Goal: Transaction & Acquisition: Download file/media

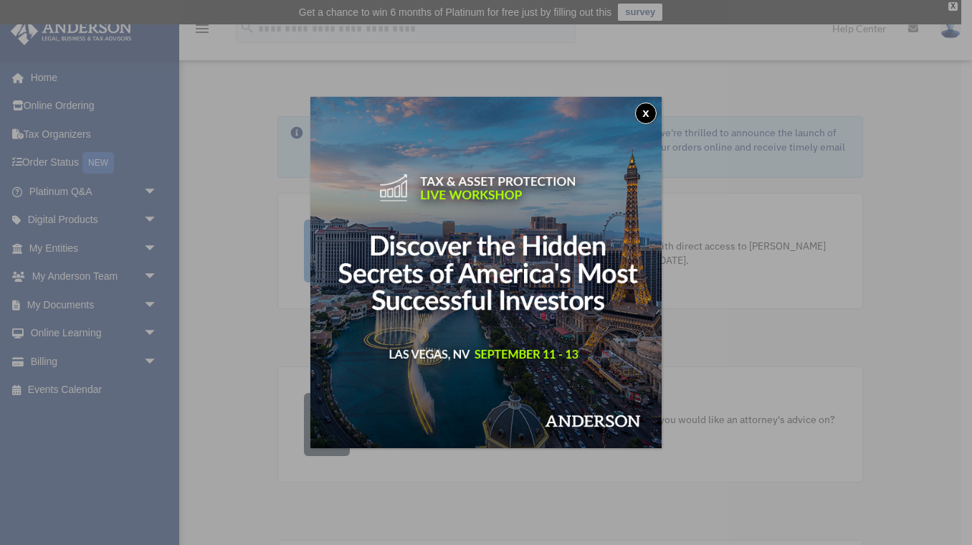
click at [645, 117] on button "x" at bounding box center [645, 112] width 21 height 21
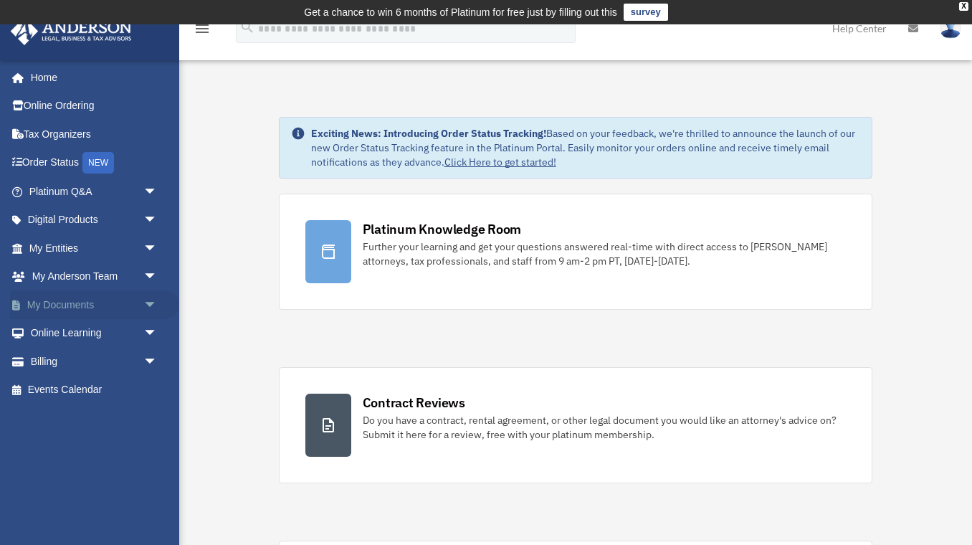
click at [150, 294] on span "arrow_drop_down" at bounding box center [157, 304] width 29 height 29
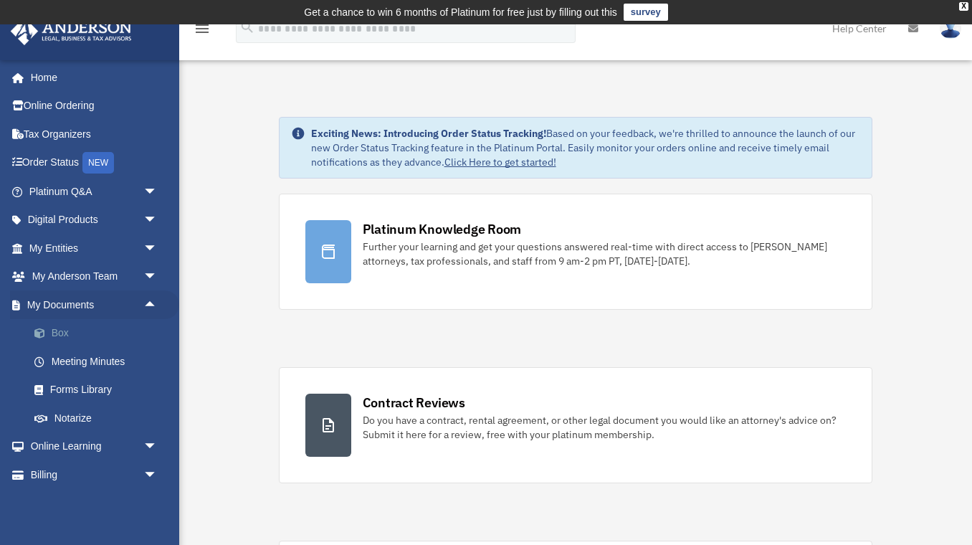
click at [60, 335] on link "Box" at bounding box center [99, 333] width 159 height 29
click at [60, 328] on link "Box" at bounding box center [99, 333] width 159 height 29
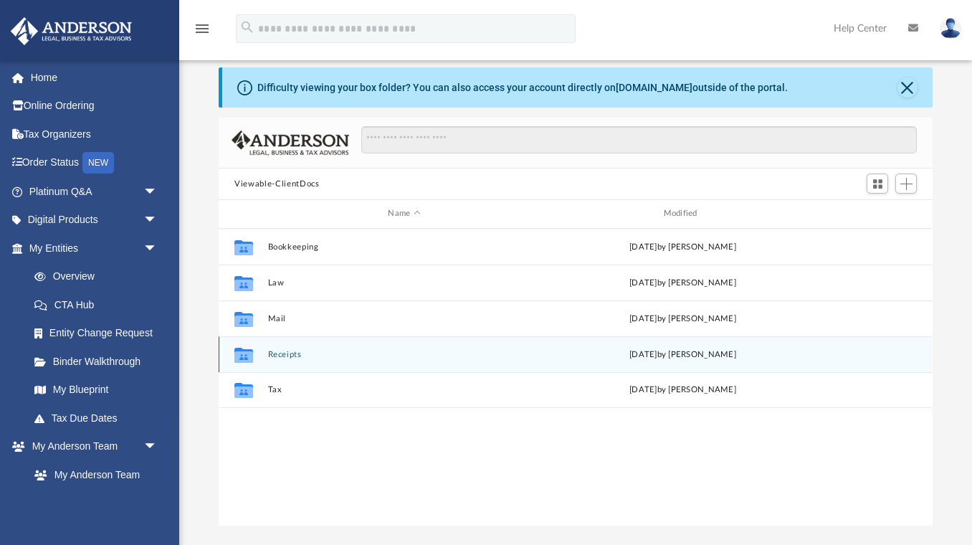
scroll to position [51, 0]
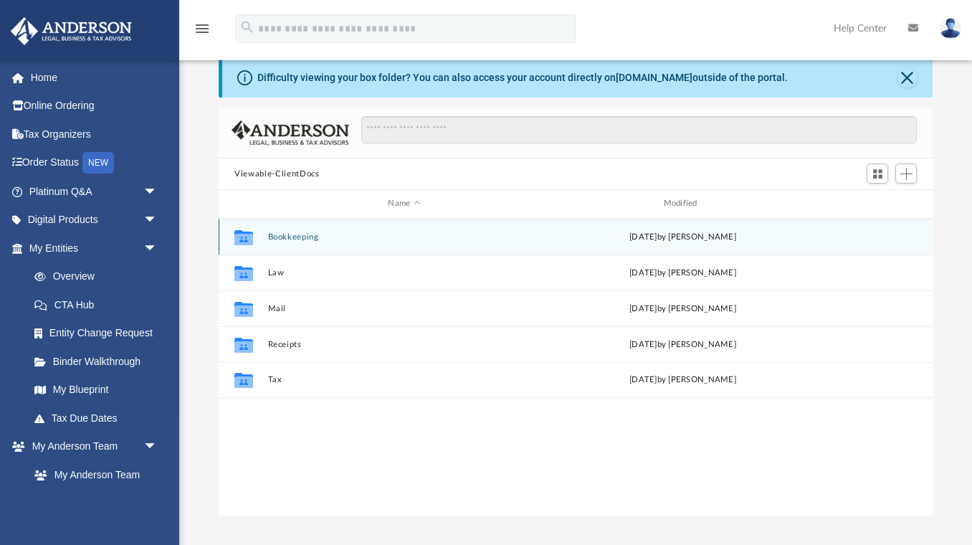
click at [289, 232] on button "Bookkeeping" at bounding box center [404, 236] width 272 height 9
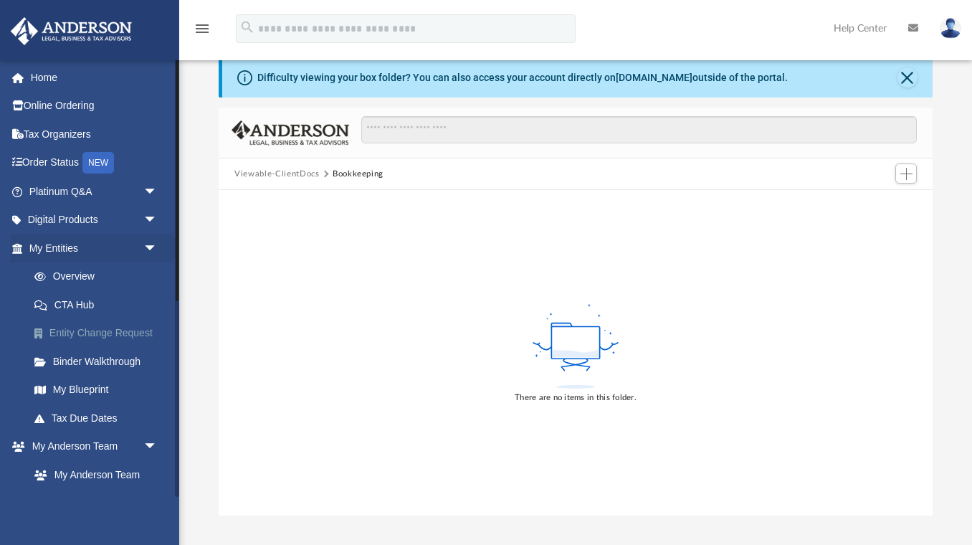
click at [107, 328] on link "Entity Change Request" at bounding box center [99, 333] width 159 height 29
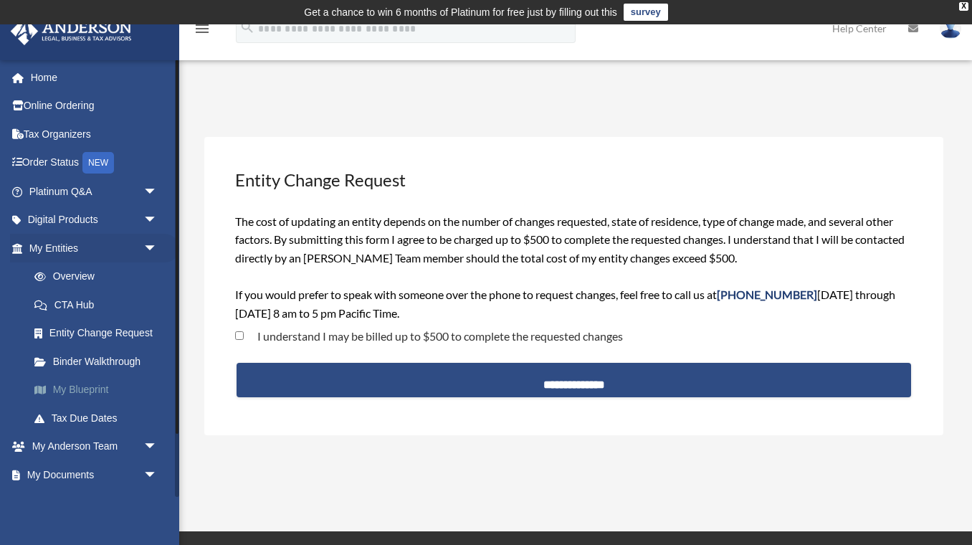
click at [92, 388] on link "My Blueprint" at bounding box center [99, 389] width 159 height 29
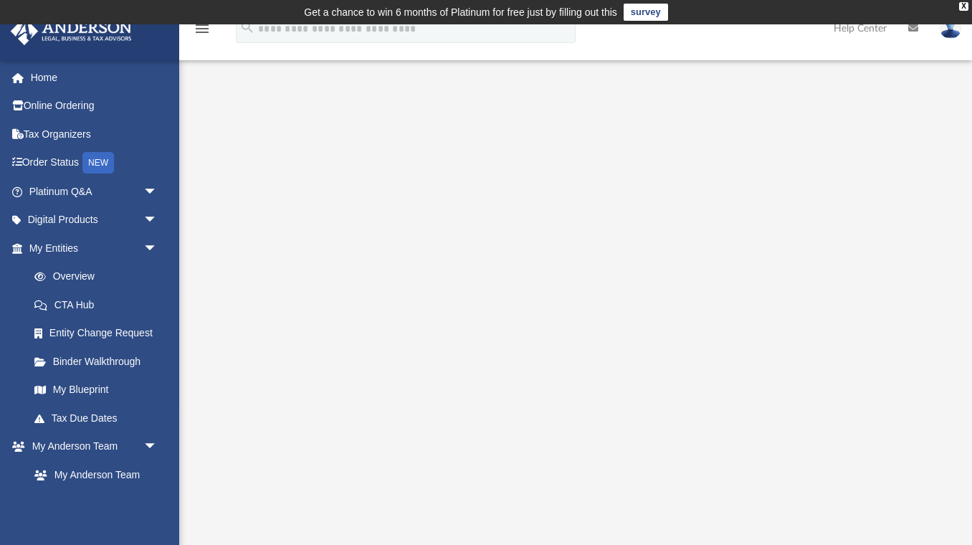
click at [73, 299] on link "CTA Hub" at bounding box center [99, 304] width 159 height 29
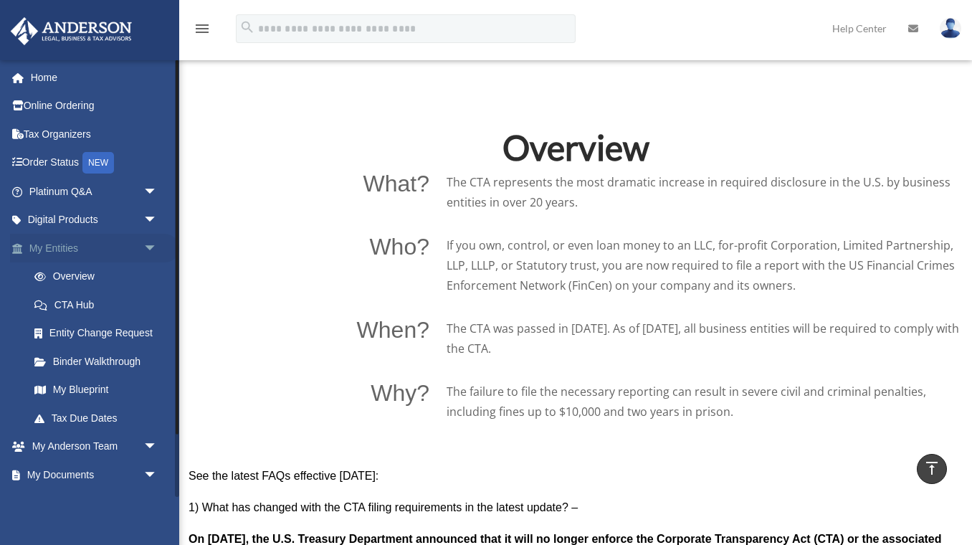
scroll to position [1, 0]
click at [77, 154] on link "Order Status NEW" at bounding box center [94, 162] width 169 height 29
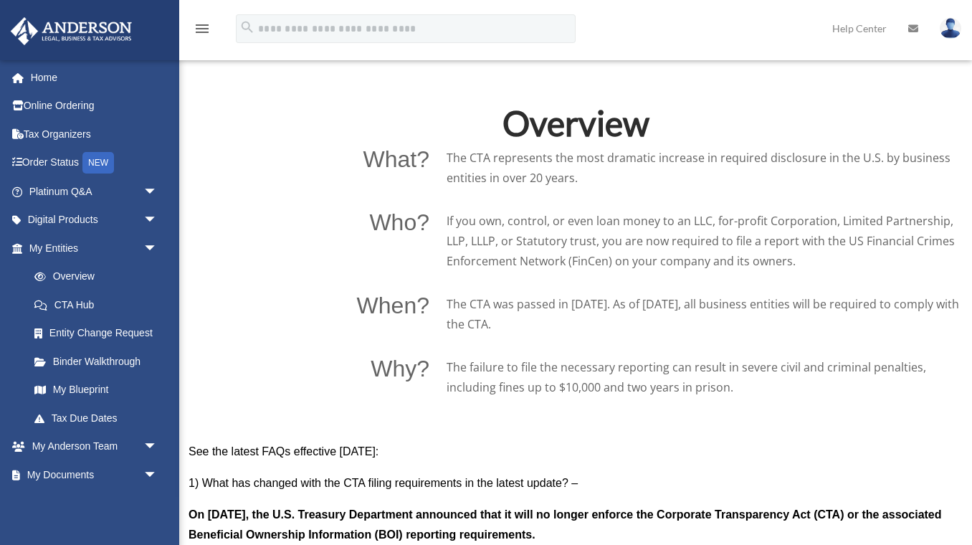
scroll to position [898, 0]
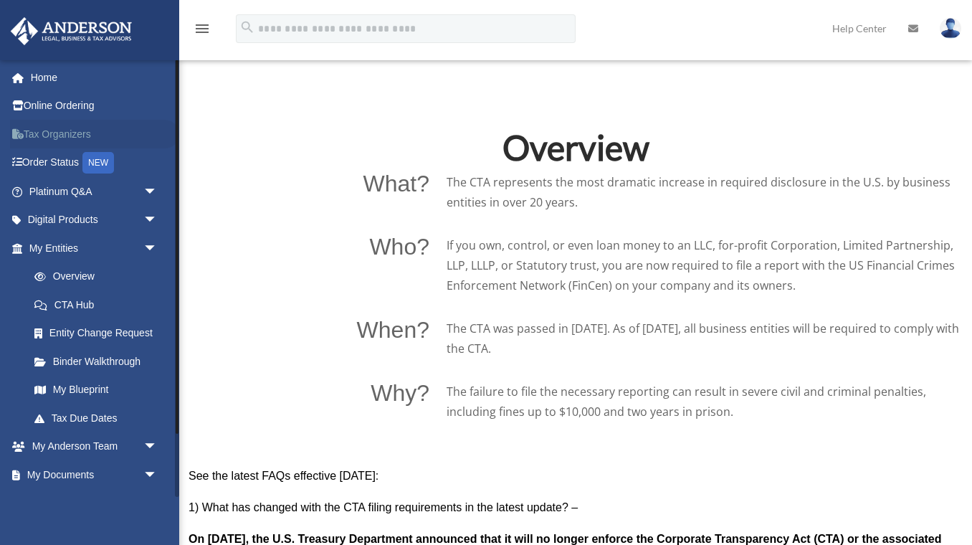
click at [70, 134] on link "Tax Organizers" at bounding box center [94, 134] width 169 height 29
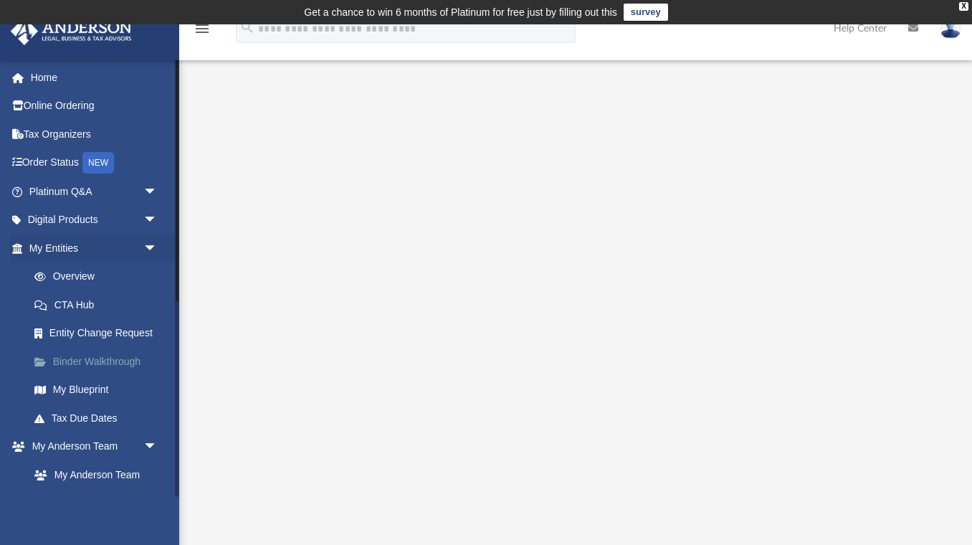
scroll to position [1, 0]
click at [112, 361] on link "Binder Walkthrough" at bounding box center [99, 360] width 159 height 29
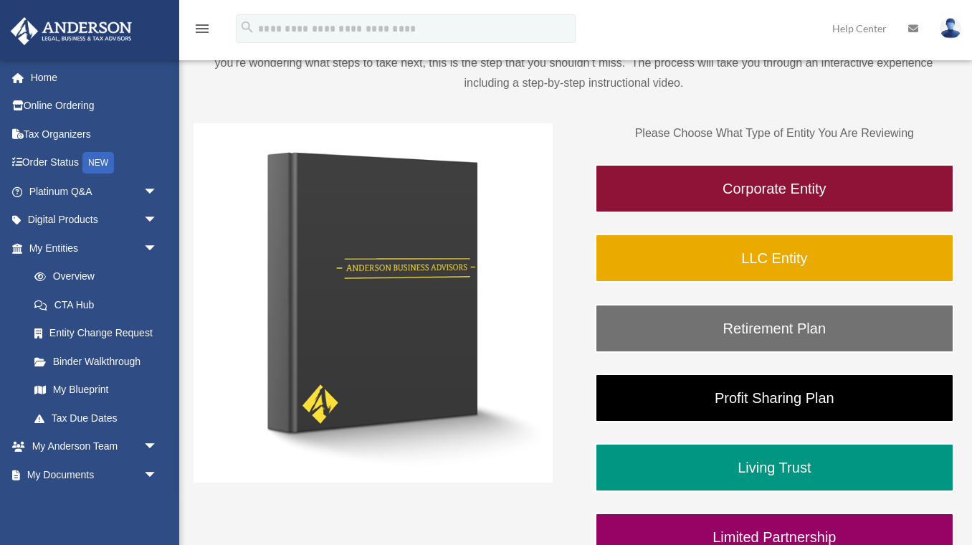
scroll to position [154, 0]
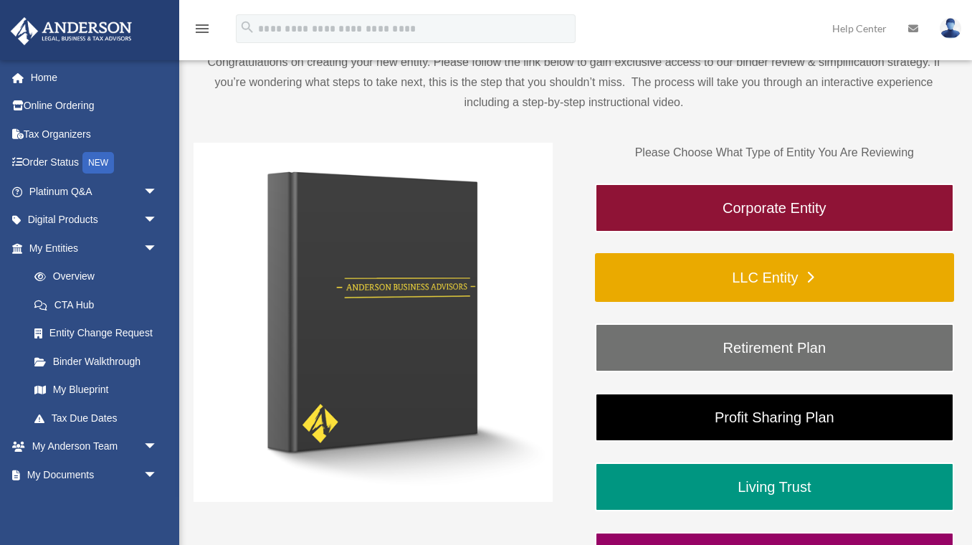
click at [725, 265] on link "LLC Entity" at bounding box center [774, 277] width 359 height 49
click at [778, 277] on link "LLC Entity" at bounding box center [774, 277] width 359 height 49
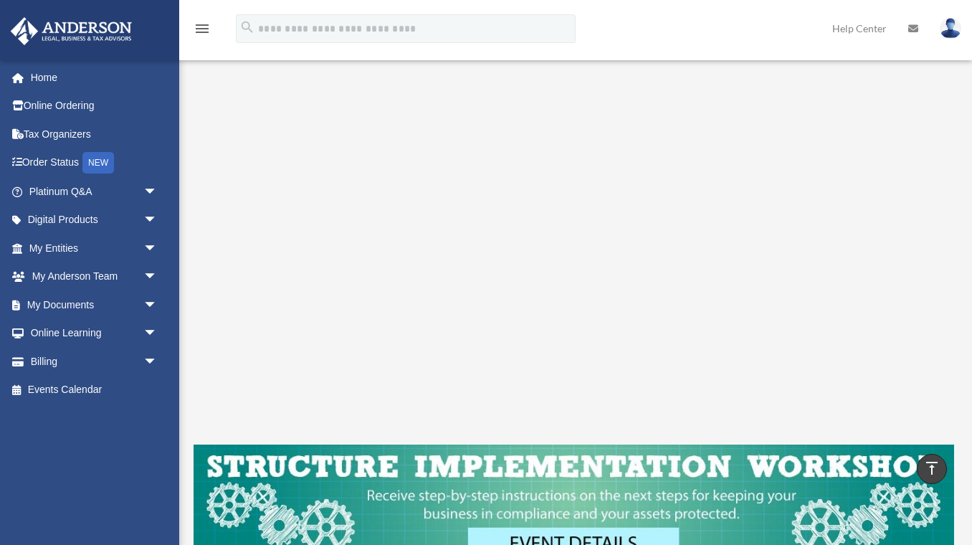
scroll to position [252, 0]
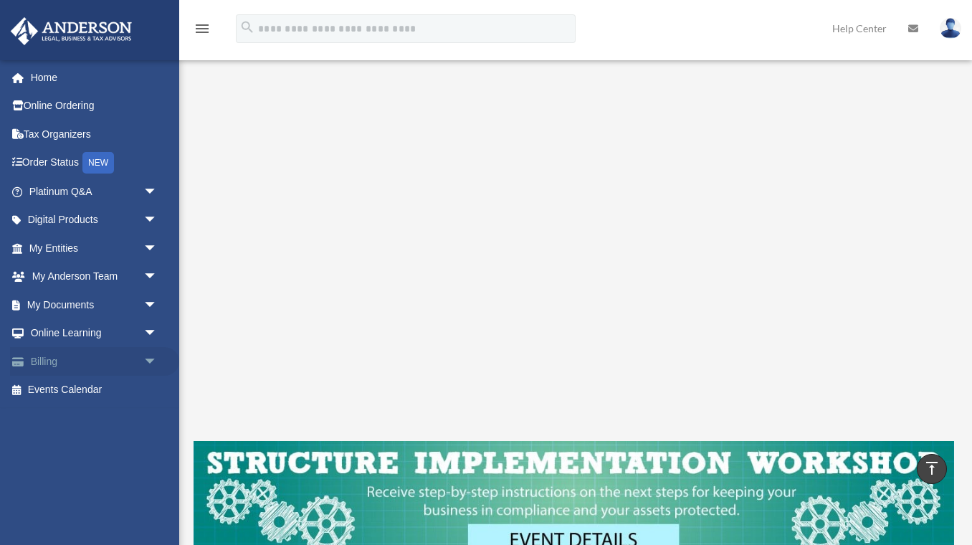
click at [79, 353] on link "Billing arrow_drop_down" at bounding box center [94, 361] width 169 height 29
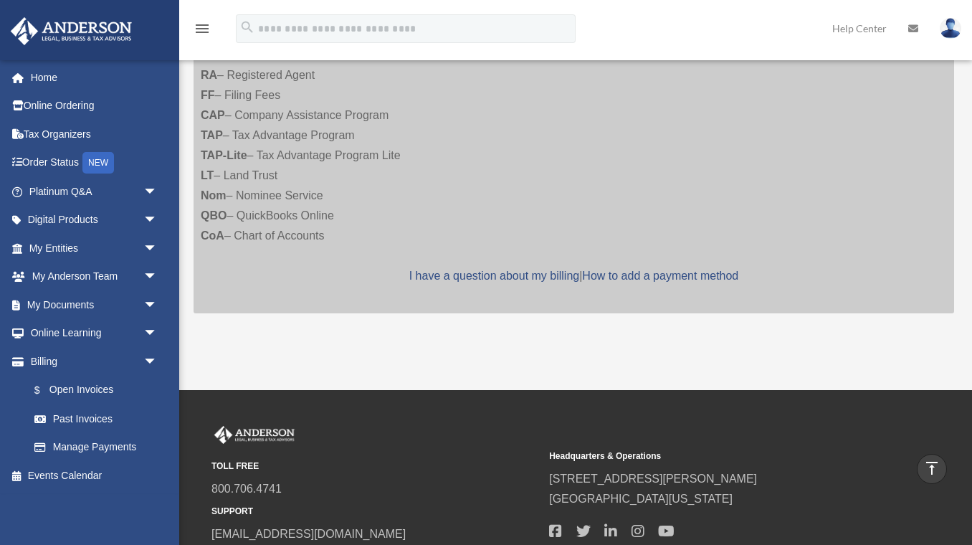
scroll to position [320, 0]
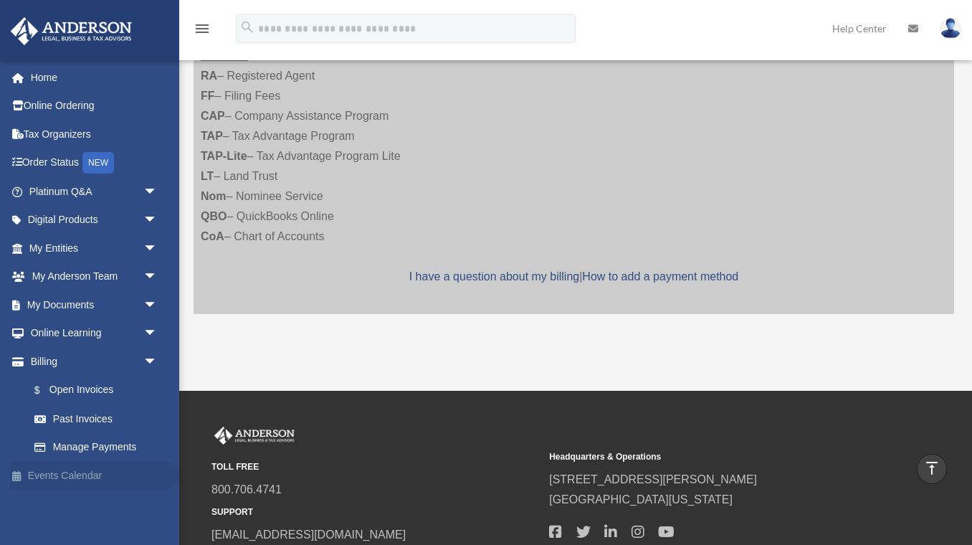
click at [41, 469] on link "Events Calendar" at bounding box center [94, 475] width 169 height 29
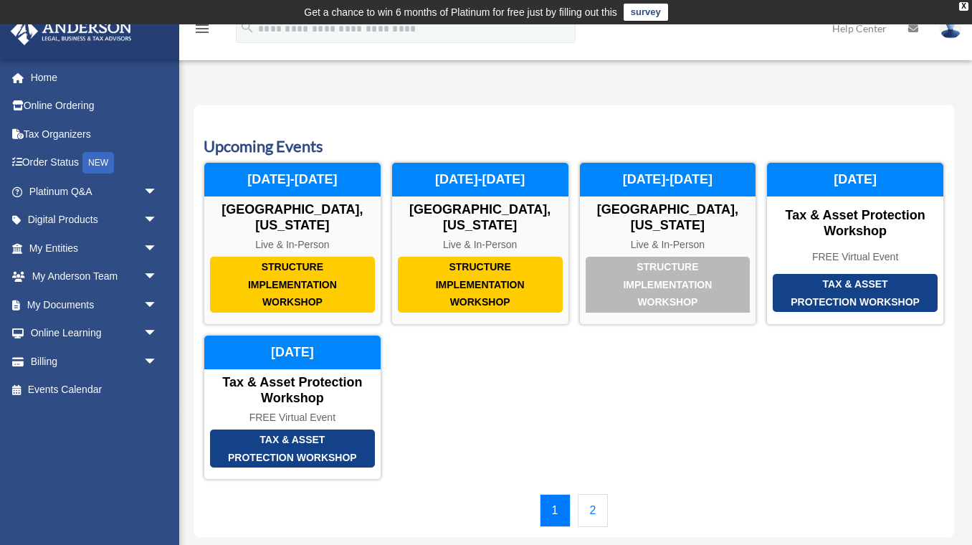
click at [41, 469] on div "[PERSON_NAME][EMAIL_ADDRESS][PERSON_NAME][DOMAIN_NAME] Sign Out [PERSON_NAME][E…" at bounding box center [89, 277] width 179 height 437
click at [59, 308] on link "My Documents arrow_drop_down" at bounding box center [94, 304] width 169 height 29
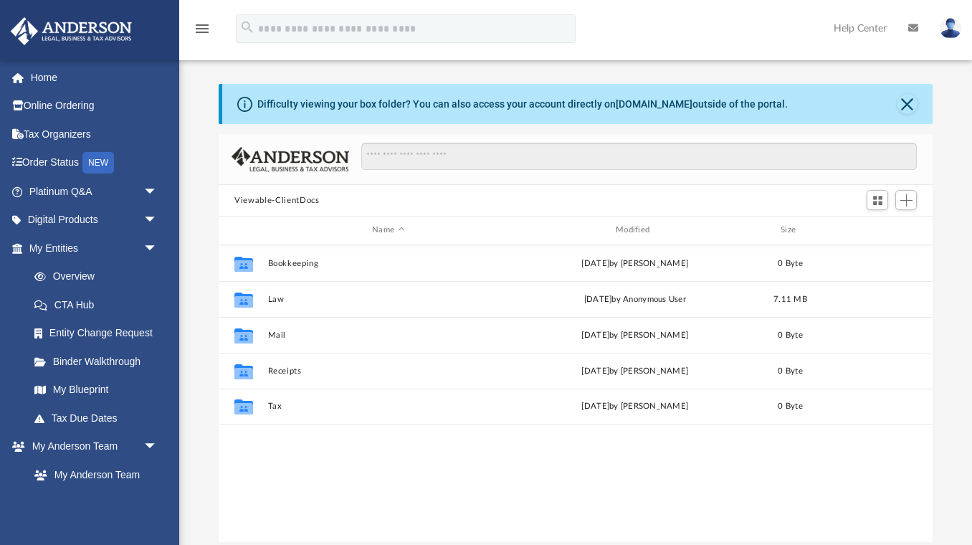
scroll to position [326, 714]
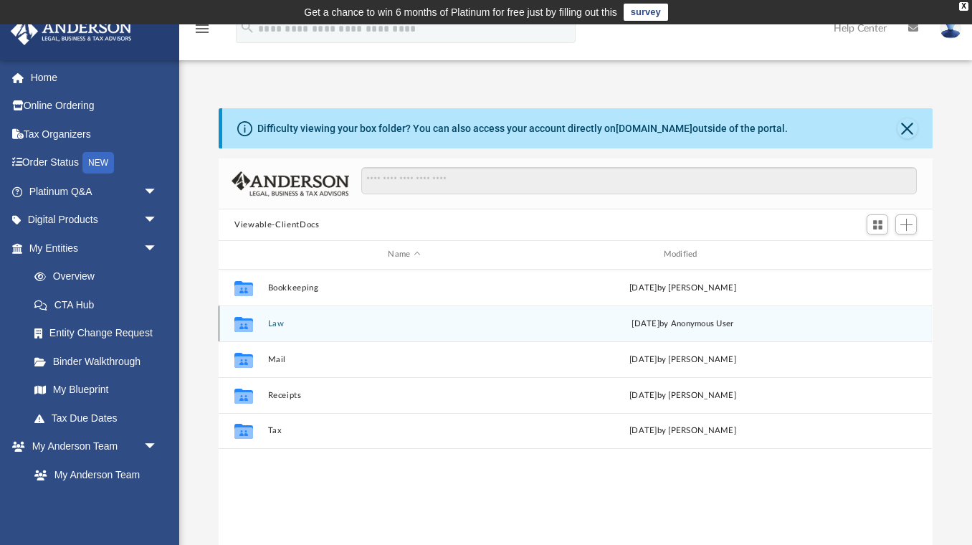
click at [277, 321] on button "Law" at bounding box center [404, 323] width 272 height 9
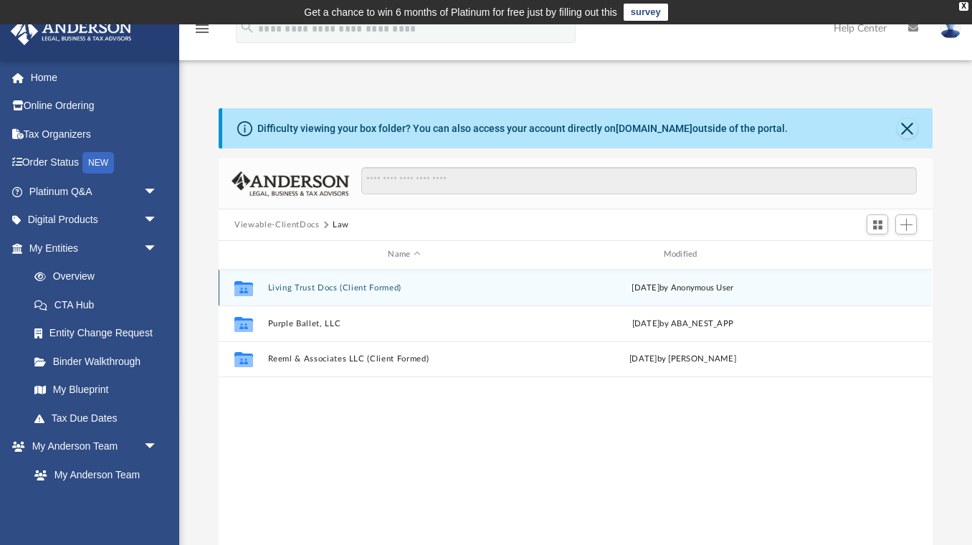
click at [289, 292] on div "Collaborated Folder Living Trust Docs (Client Formed) [DATE] by Anonymous User" at bounding box center [575, 287] width 713 height 36
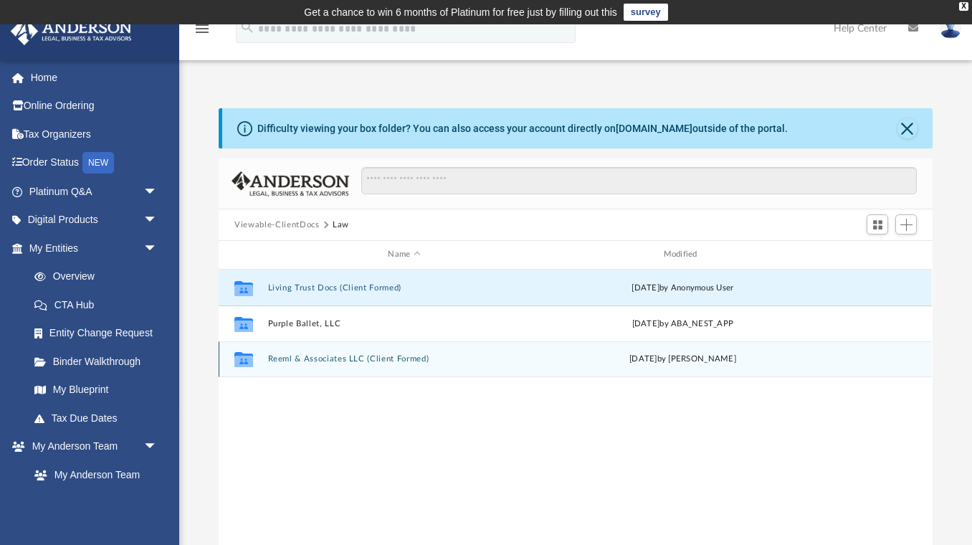
click at [288, 357] on button "Reeml & Associates LLC (Client Formed)" at bounding box center [404, 358] width 272 height 9
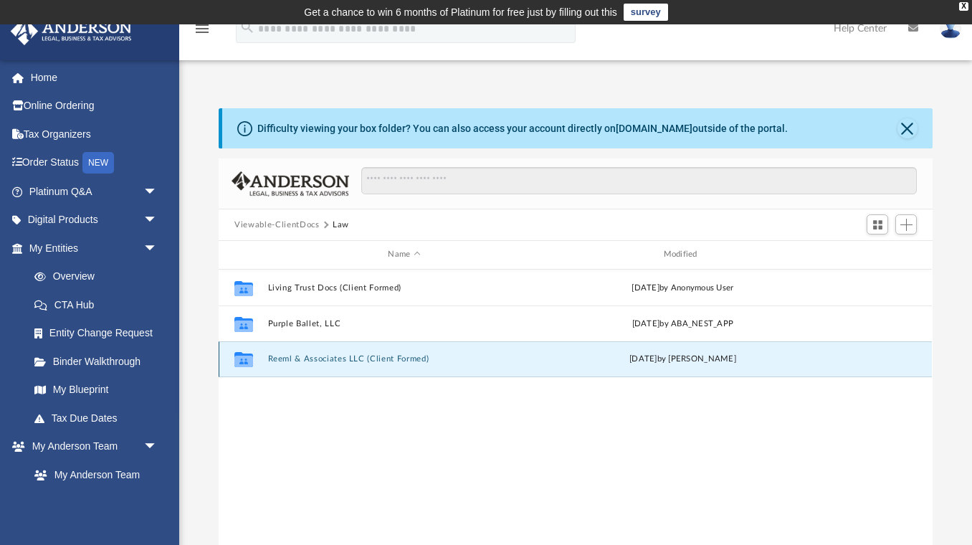
click at [288, 357] on button "Reeml & Associates LLC (Client Formed)" at bounding box center [404, 358] width 272 height 9
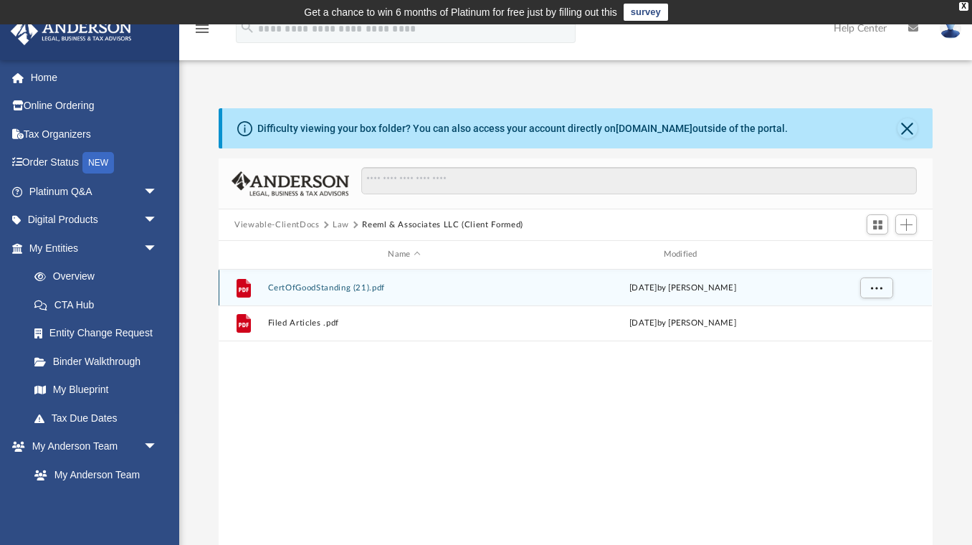
click at [292, 289] on button "CertOfGoodStanding (21).pdf" at bounding box center [404, 287] width 272 height 9
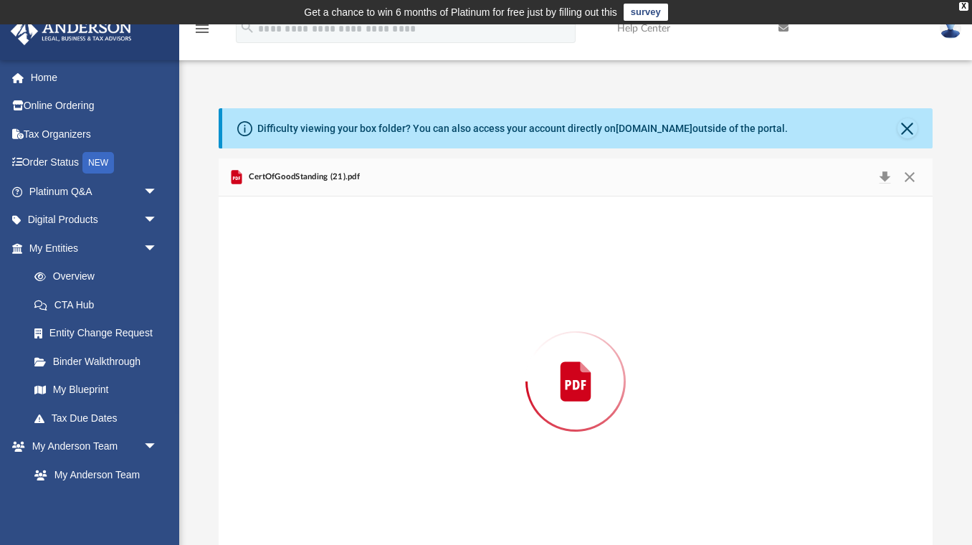
scroll to position [21, 0]
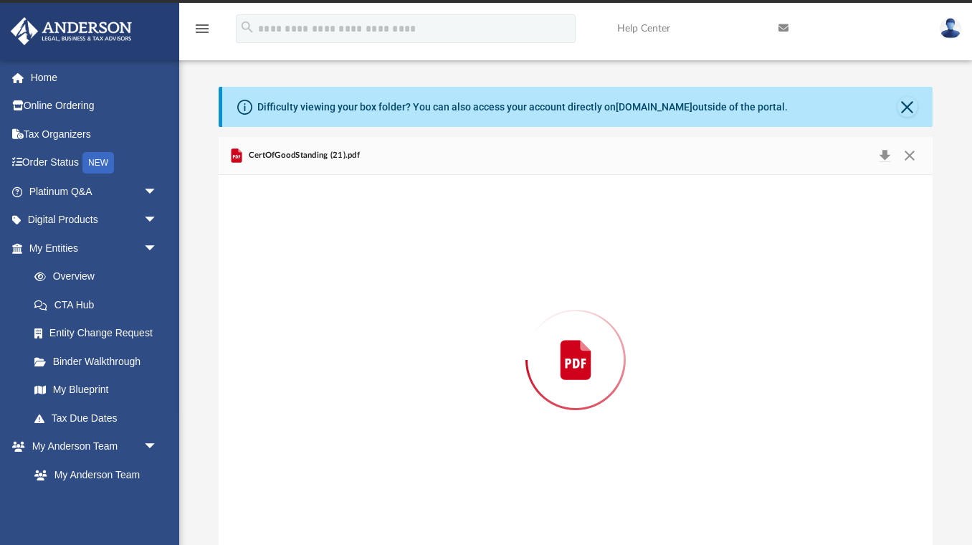
click at [292, 289] on div "Preview" at bounding box center [575, 360] width 713 height 370
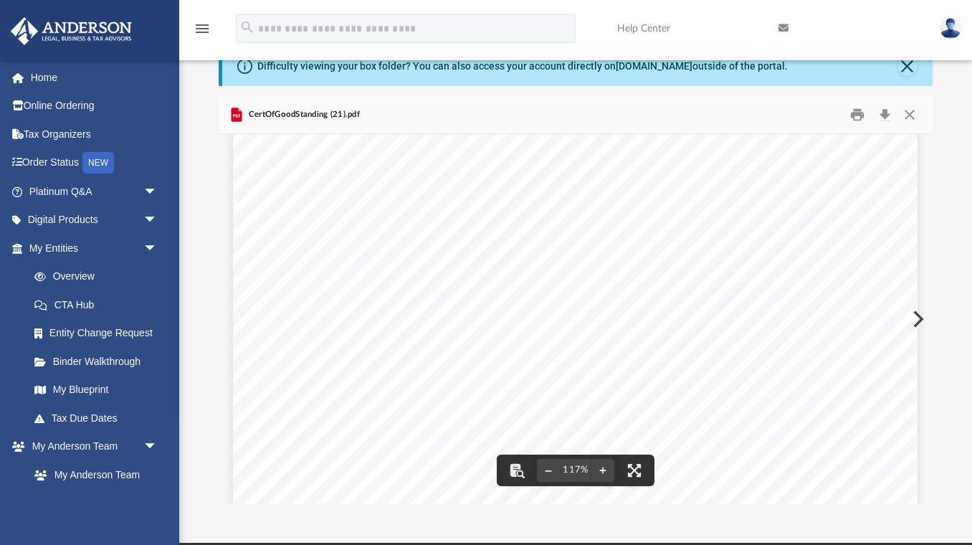
scroll to position [320, 0]
click at [879, 117] on button "Download" at bounding box center [884, 115] width 26 height 22
click at [907, 119] on button "Close" at bounding box center [909, 115] width 26 height 22
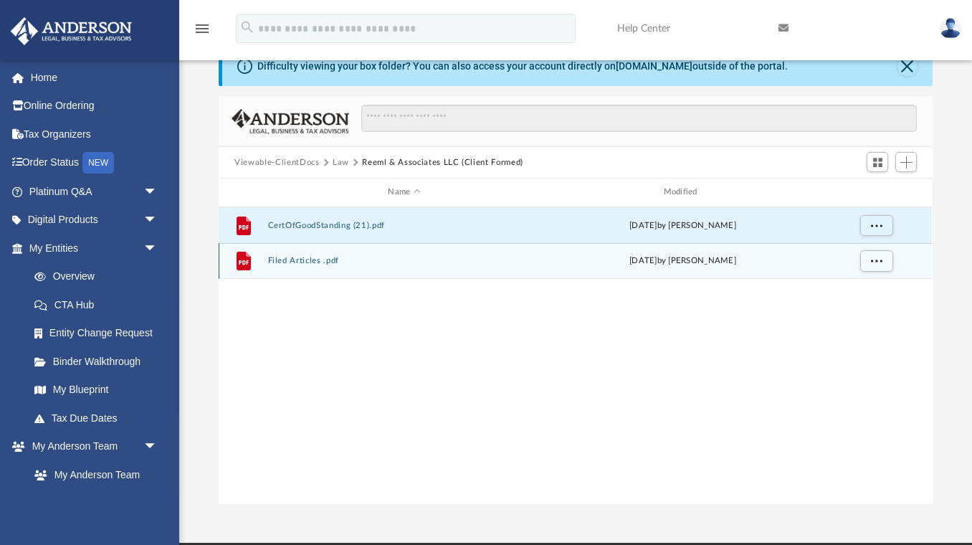
click at [308, 263] on button "Filed Articles .pdf" at bounding box center [404, 260] width 272 height 9
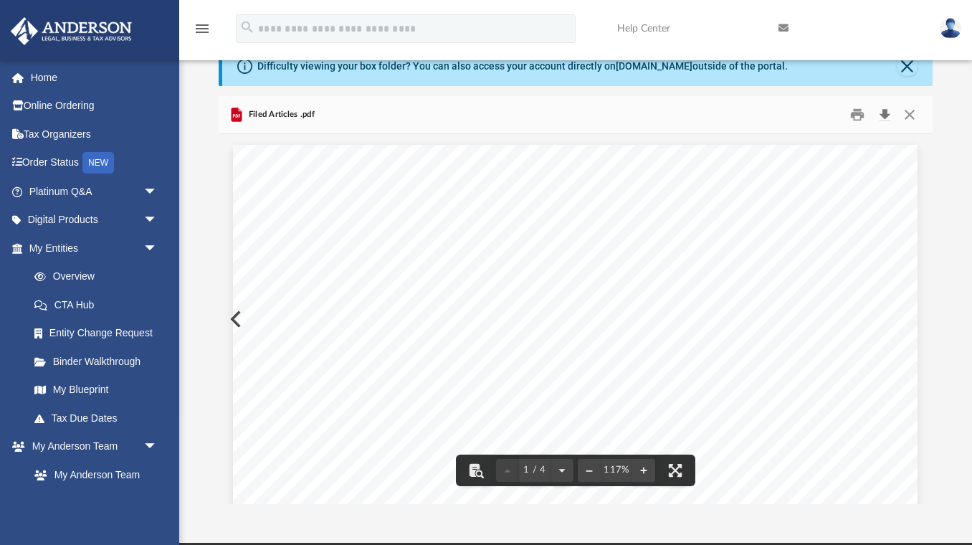
click at [886, 114] on button "Download" at bounding box center [884, 115] width 26 height 22
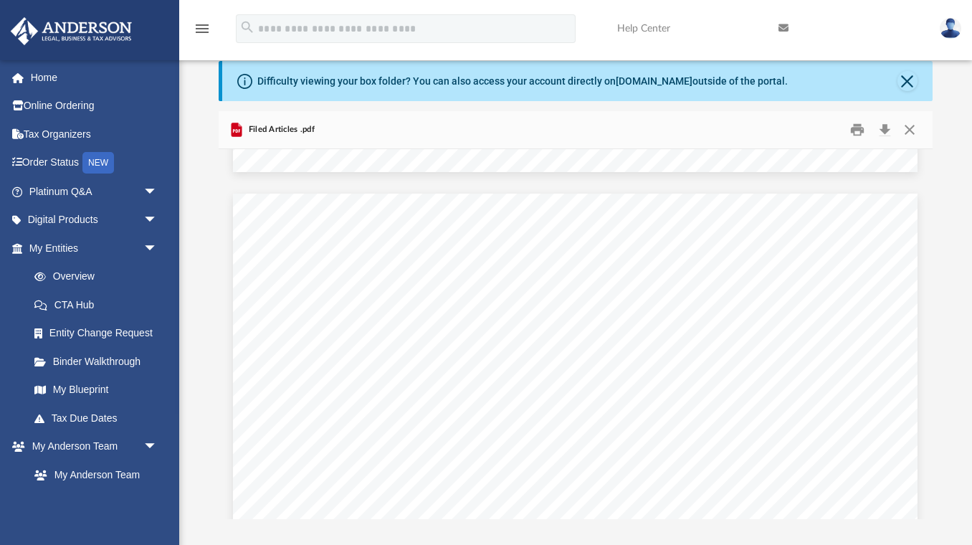
scroll to position [2686, 0]
